Goal: Task Accomplishment & Management: Use online tool/utility

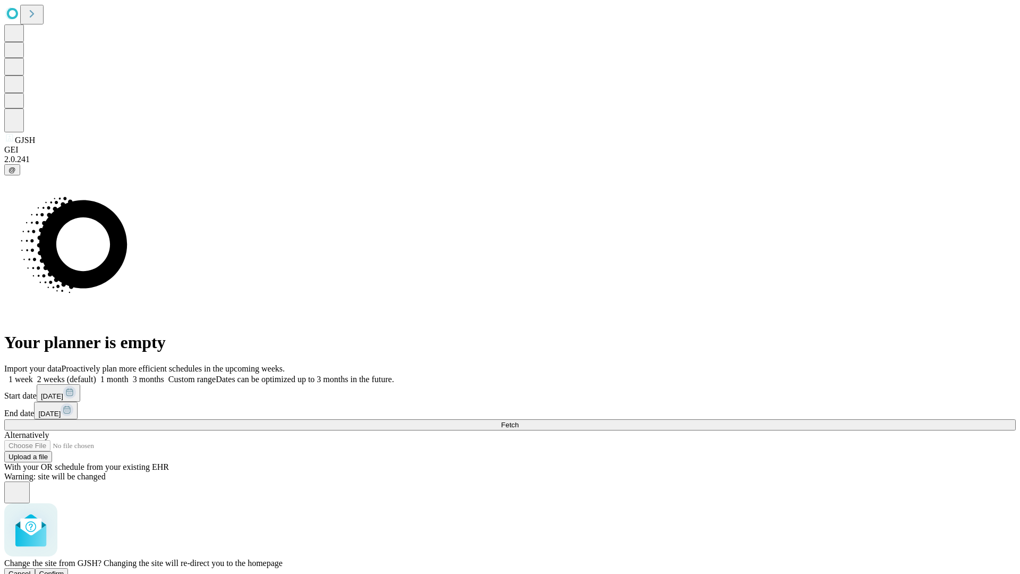
click at [64, 570] on span "Confirm" at bounding box center [51, 574] width 25 height 8
click at [33, 375] on label "1 week" at bounding box center [18, 379] width 29 height 9
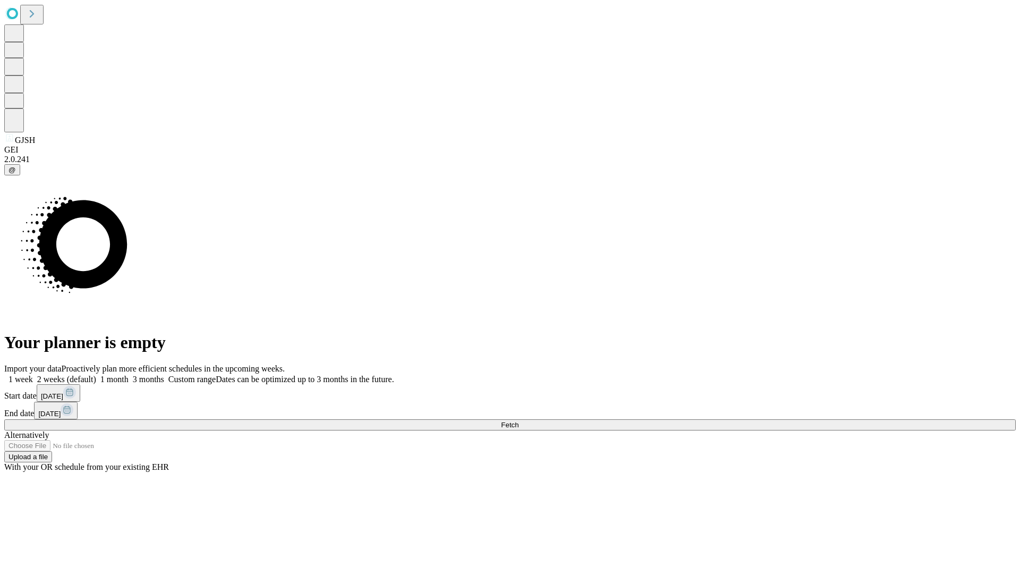
click at [519, 421] on span "Fetch" at bounding box center [510, 425] width 18 height 8
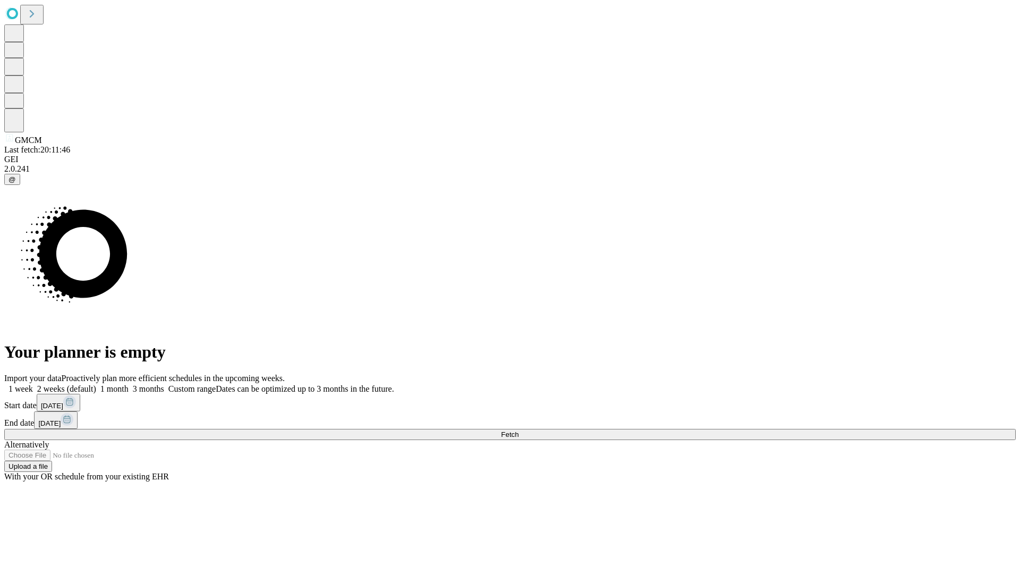
click at [33, 384] on label "1 week" at bounding box center [18, 388] width 29 height 9
click at [519, 430] on span "Fetch" at bounding box center [510, 434] width 18 height 8
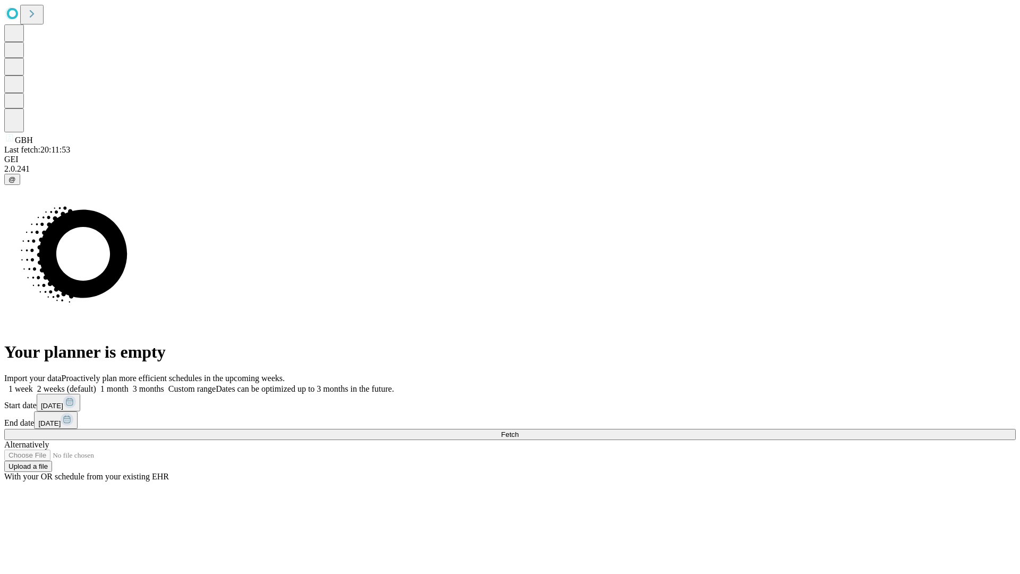
click at [33, 384] on label "1 week" at bounding box center [18, 388] width 29 height 9
click at [519, 430] on span "Fetch" at bounding box center [510, 434] width 18 height 8
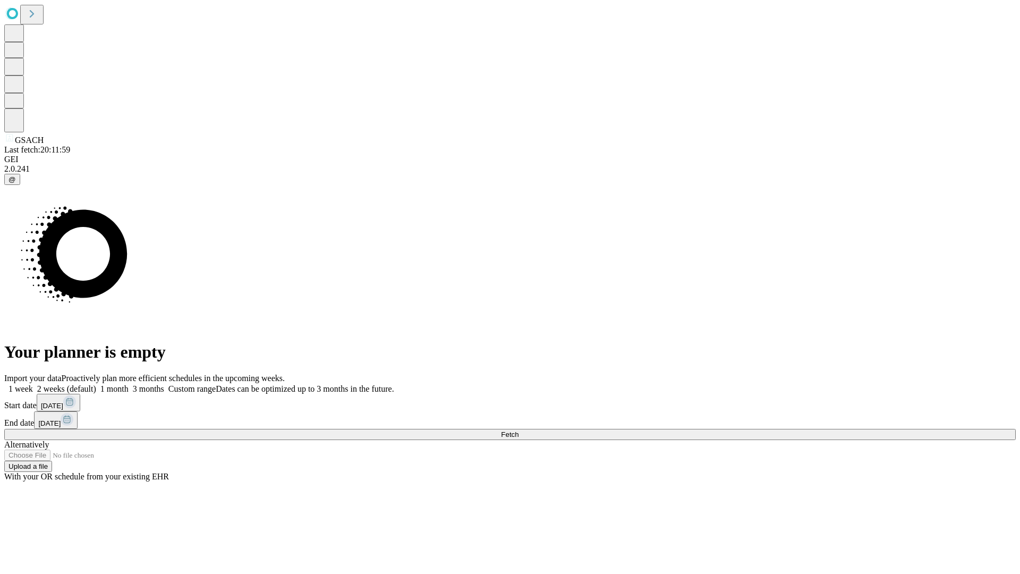
click at [33, 384] on label "1 week" at bounding box center [18, 388] width 29 height 9
click at [519, 430] on span "Fetch" at bounding box center [510, 434] width 18 height 8
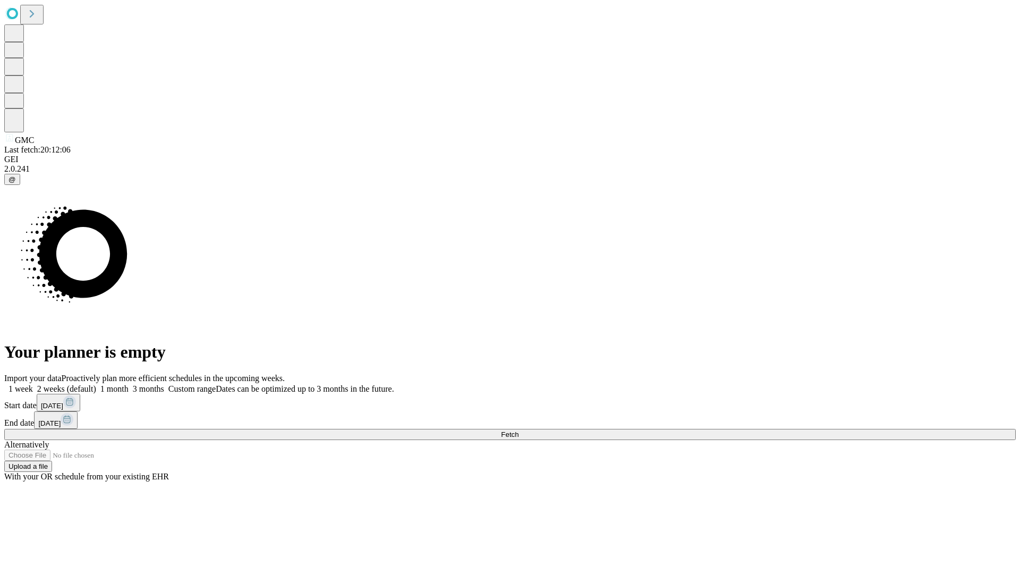
click at [33, 384] on label "1 week" at bounding box center [18, 388] width 29 height 9
click at [519, 430] on span "Fetch" at bounding box center [510, 434] width 18 height 8
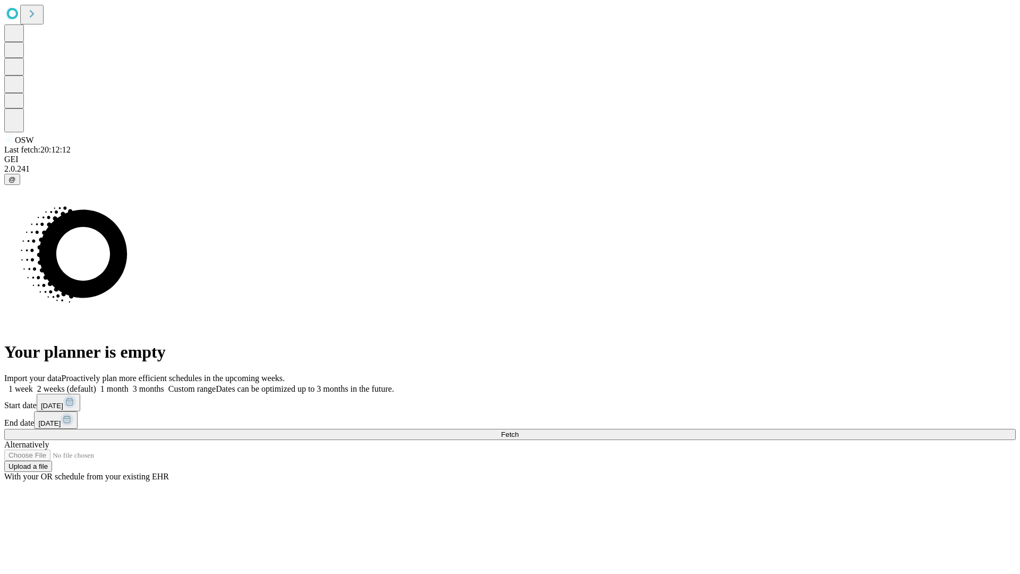
click at [519, 430] on span "Fetch" at bounding box center [510, 434] width 18 height 8
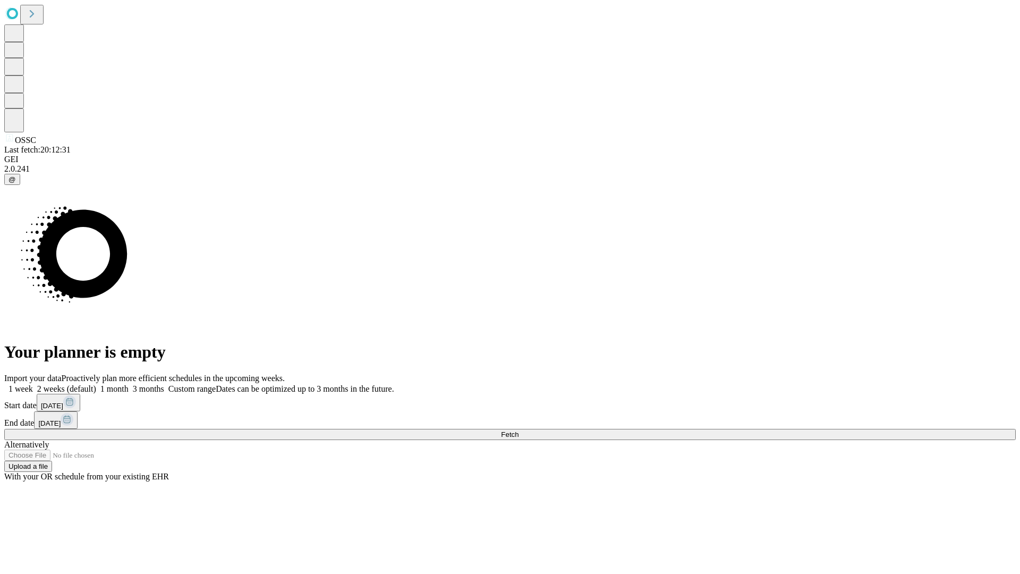
click at [33, 384] on label "1 week" at bounding box center [18, 388] width 29 height 9
click at [519, 430] on span "Fetch" at bounding box center [510, 434] width 18 height 8
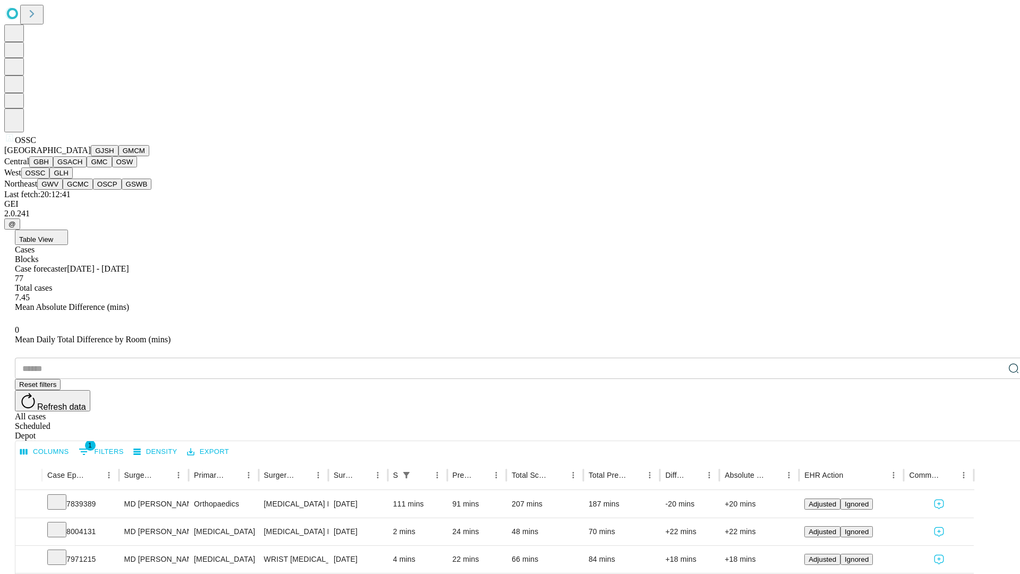
click at [72, 179] on button "GLH" at bounding box center [60, 172] width 23 height 11
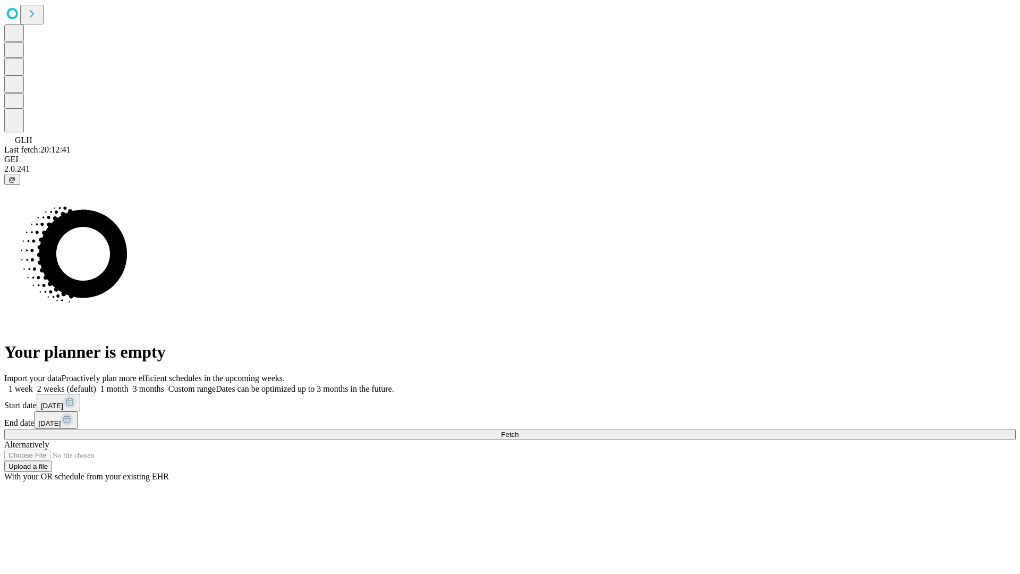
click at [33, 384] on label "1 week" at bounding box center [18, 388] width 29 height 9
click at [519, 430] on span "Fetch" at bounding box center [510, 434] width 18 height 8
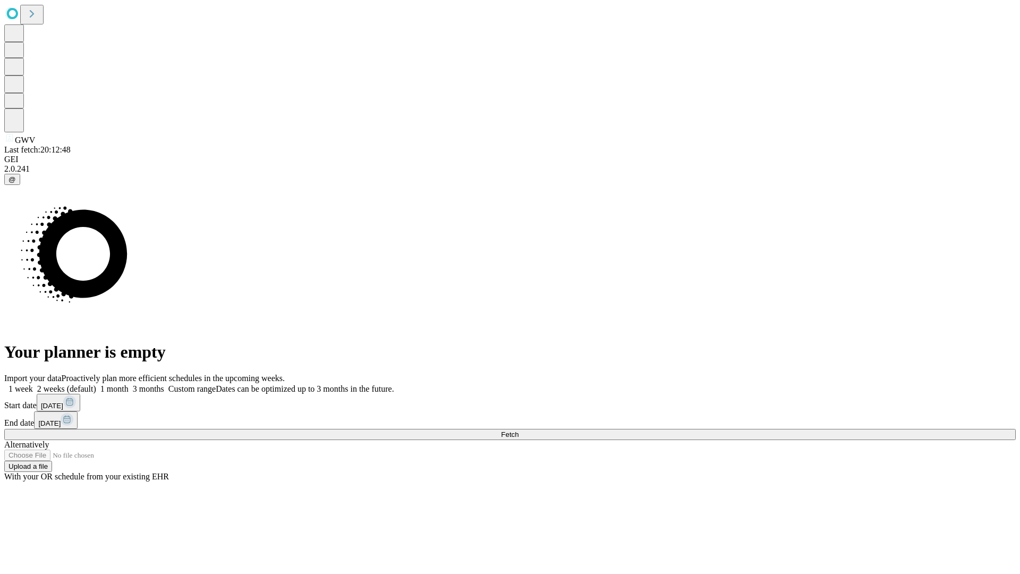
click at [33, 384] on label "1 week" at bounding box center [18, 388] width 29 height 9
click at [519, 430] on span "Fetch" at bounding box center [510, 434] width 18 height 8
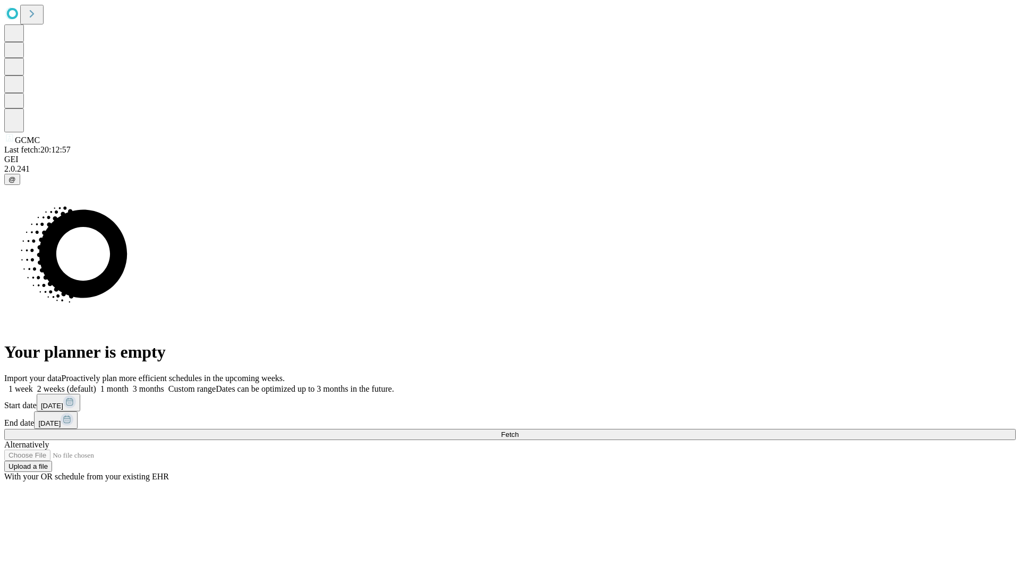
click at [33, 384] on label "1 week" at bounding box center [18, 388] width 29 height 9
click at [519, 430] on span "Fetch" at bounding box center [510, 434] width 18 height 8
